Goal: Communication & Community: Participate in discussion

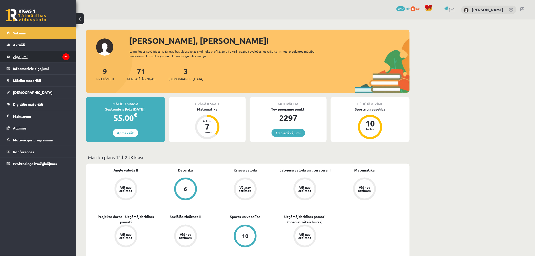
click at [67, 59] on icon "71" at bounding box center [65, 56] width 7 height 7
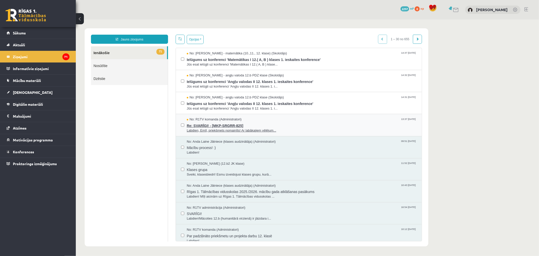
click at [287, 127] on span "Re: SVARĪGI! - [MKP-SRGRR-825]" at bounding box center [302, 125] width 230 height 6
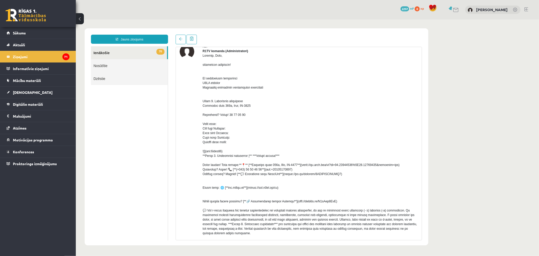
scroll to position [56, 0]
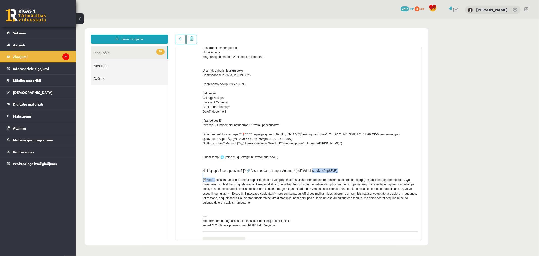
drag, startPoint x: 288, startPoint y: 176, endPoint x: 329, endPoint y: 176, distance: 41.5
click at [329, 176] on div at bounding box center [309, 124] width 215 height 205
copy div "//[DOMAIN_NAME][URL]) 💬"
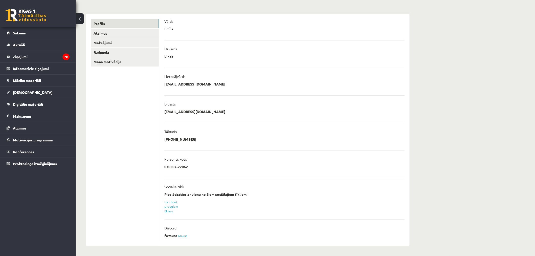
scroll to position [24, 0]
